Goal: Check status: Check status

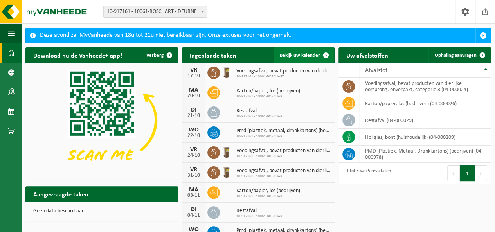
click at [299, 56] on span "Bekijk uw kalender" at bounding box center [300, 55] width 40 height 5
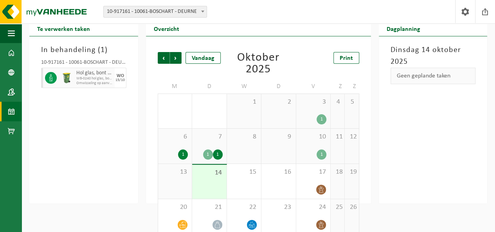
scroll to position [29, 0]
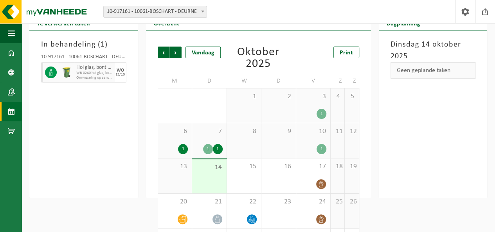
click at [208, 139] on div "7 1 1" at bounding box center [209, 140] width 34 height 35
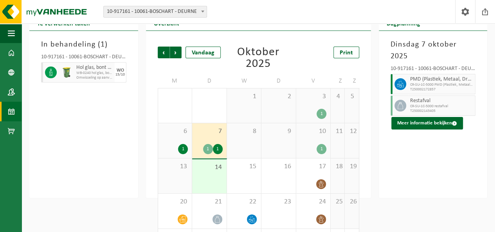
click at [211, 179] on div "14" at bounding box center [209, 176] width 34 height 34
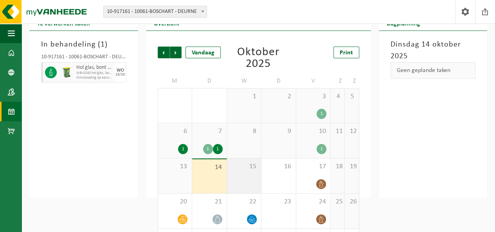
click at [240, 176] on div "15" at bounding box center [244, 176] width 34 height 35
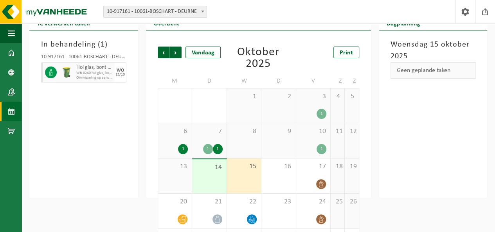
click at [84, 74] on span "WB-0240 hol glas, bont (huishoudelijk)" at bounding box center [94, 73] width 36 height 5
click at [485, 12] on span at bounding box center [486, 11] width 12 height 23
